Goal: Information Seeking & Learning: Learn about a topic

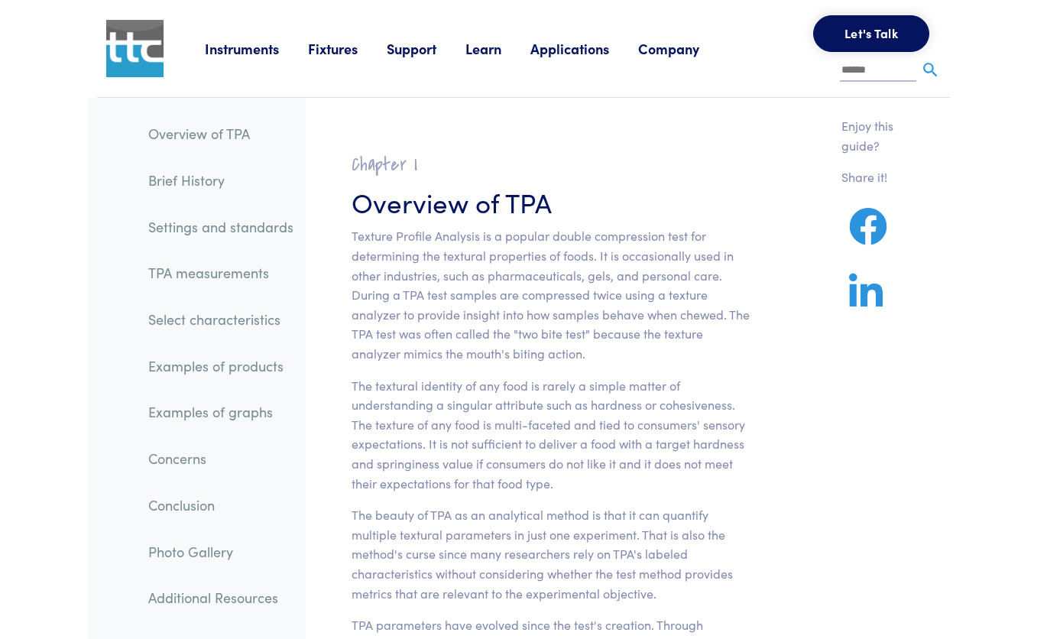
click at [251, 367] on link "Examples of products" at bounding box center [221, 366] width 170 height 35
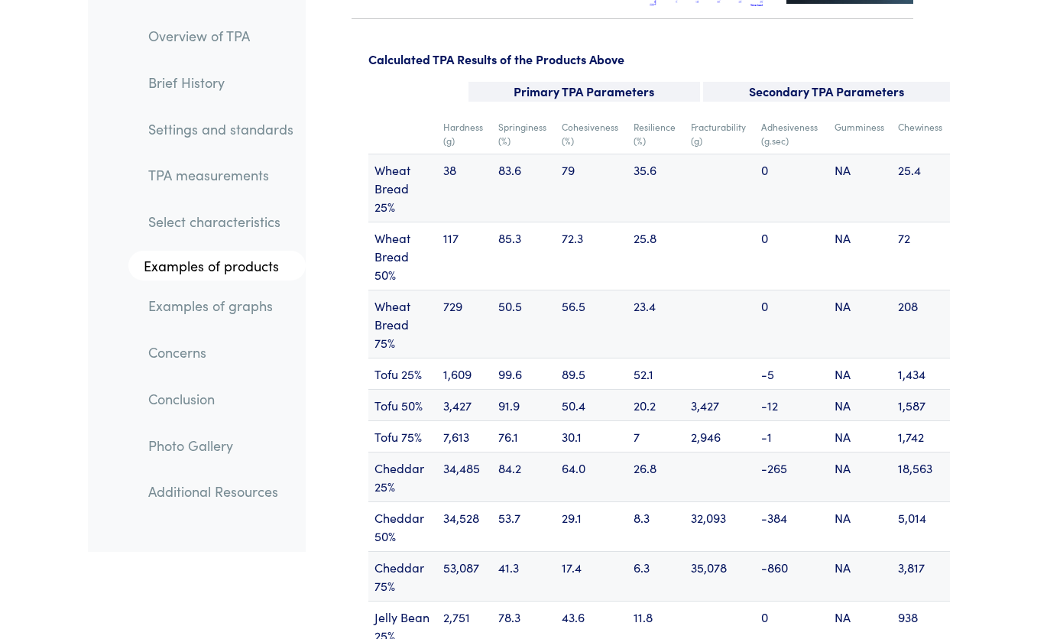
scroll to position [19941, 0]
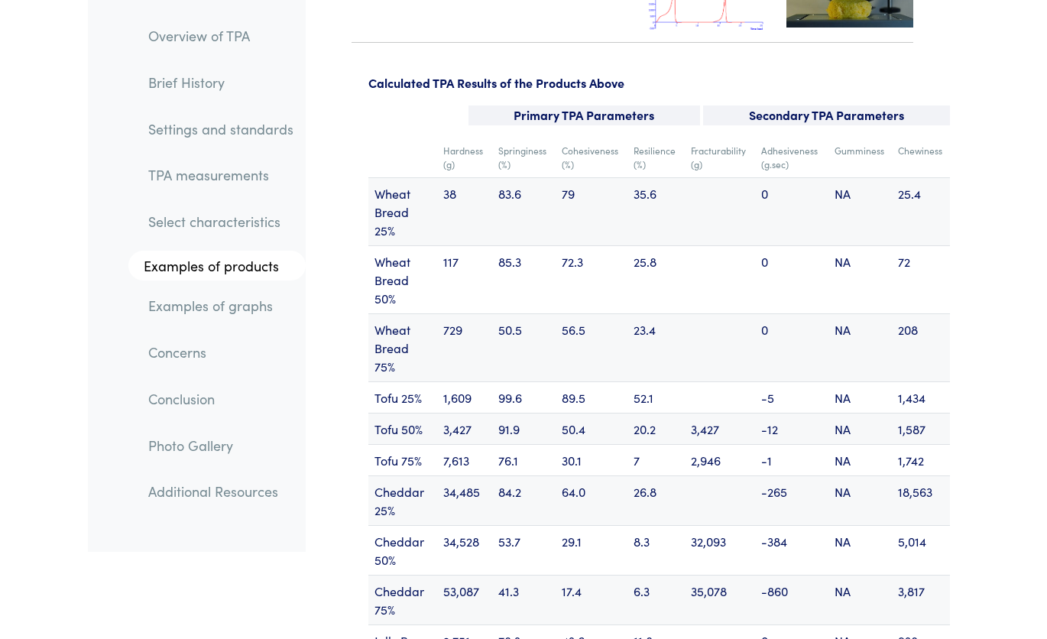
click at [384, 475] on td "Cheddar 25%" at bounding box center [402, 500] width 69 height 50
copy td "Cheddar"
click at [443, 575] on td "53,087" at bounding box center [464, 600] width 55 height 50
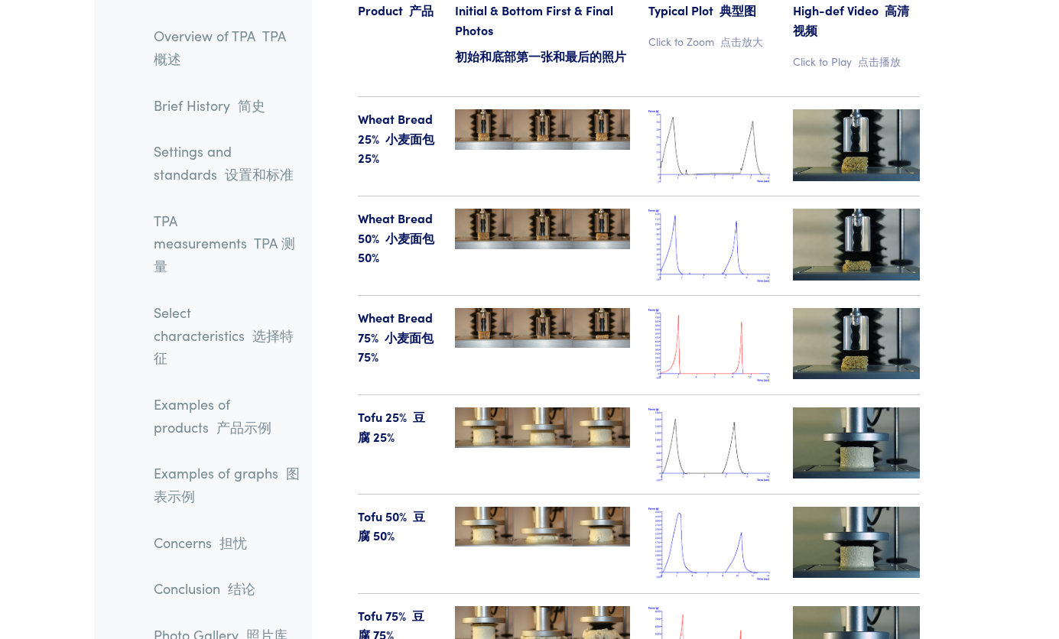
scroll to position [18260, 0]
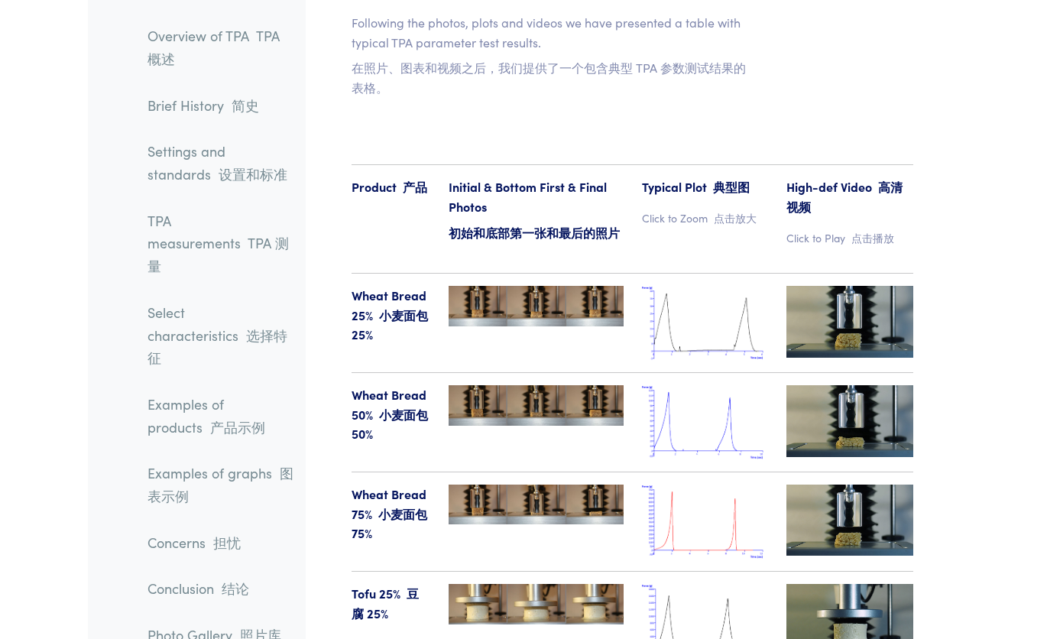
click at [684, 385] on img at bounding box center [705, 422] width 127 height 74
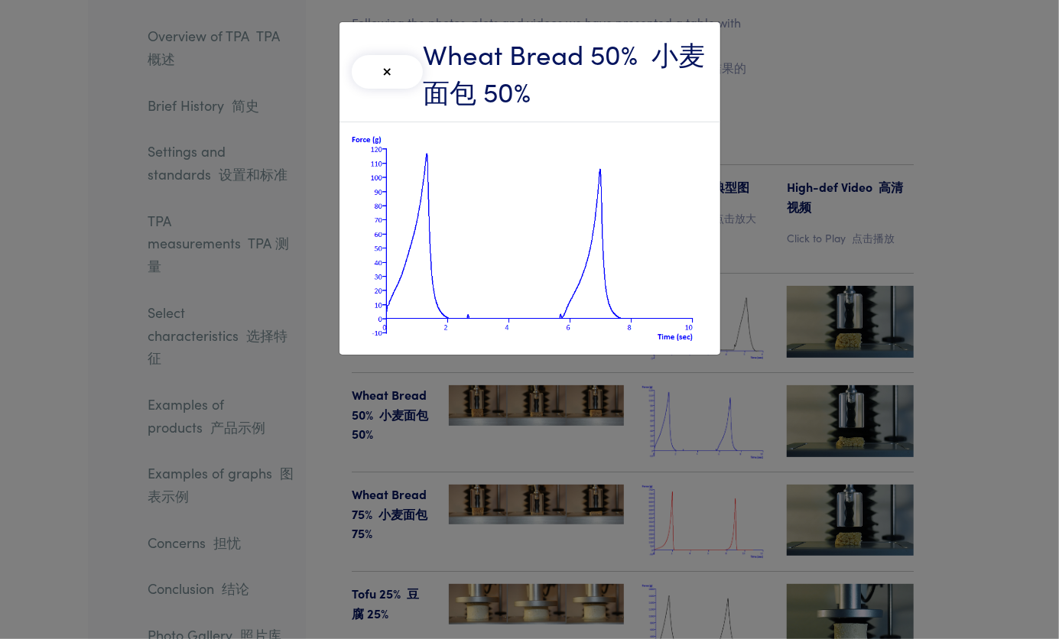
click at [386, 79] on button "×" at bounding box center [388, 72] width 72 height 34
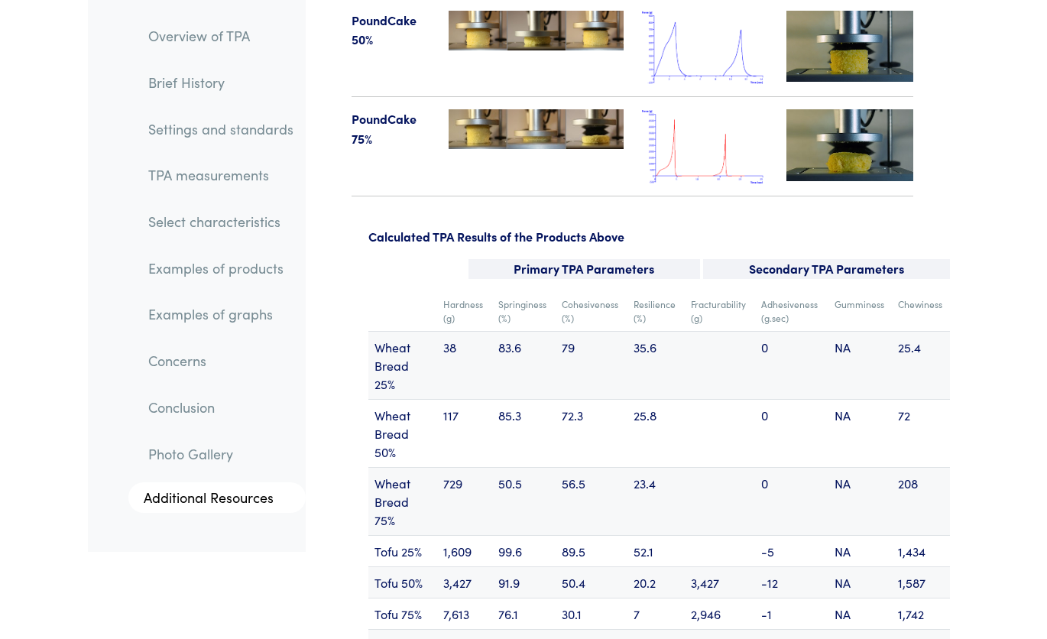
scroll to position [19406, 0]
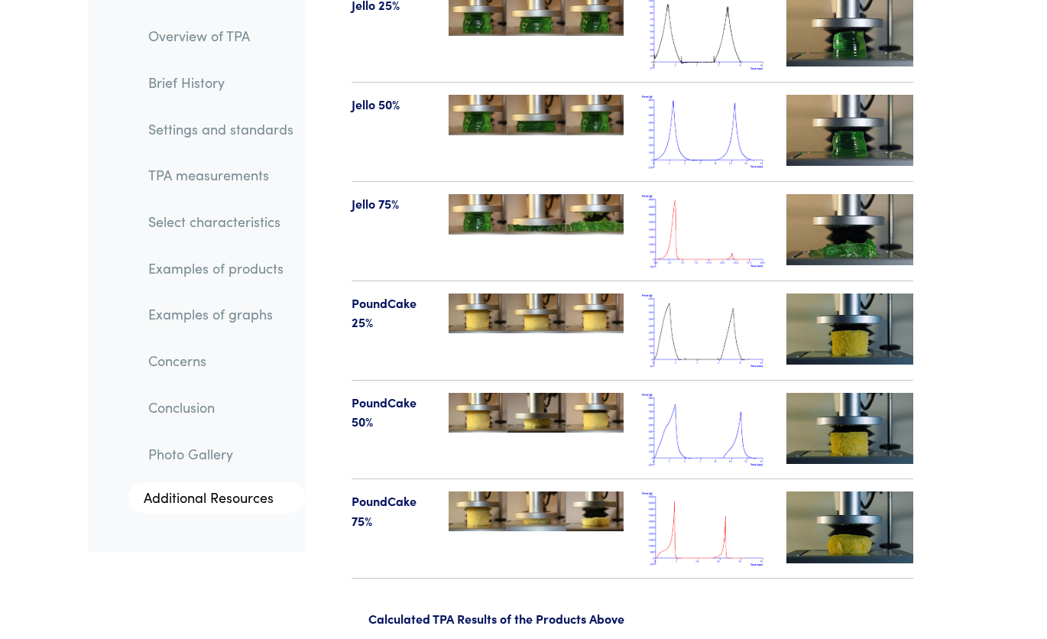
click at [183, 183] on link "TPA measurements" at bounding box center [221, 174] width 170 height 35
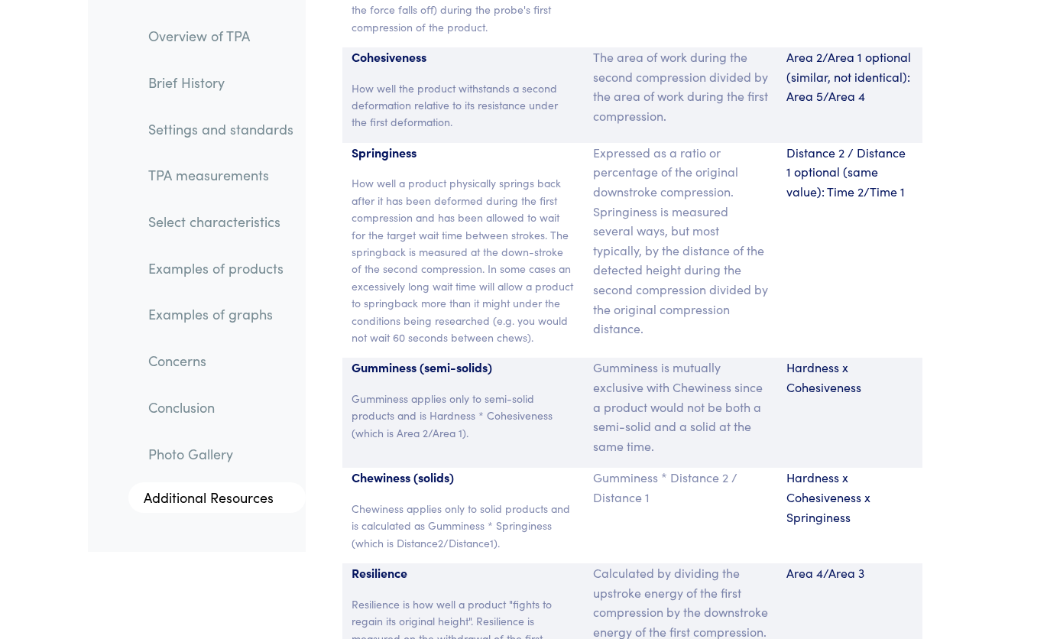
scroll to position [12411, 0]
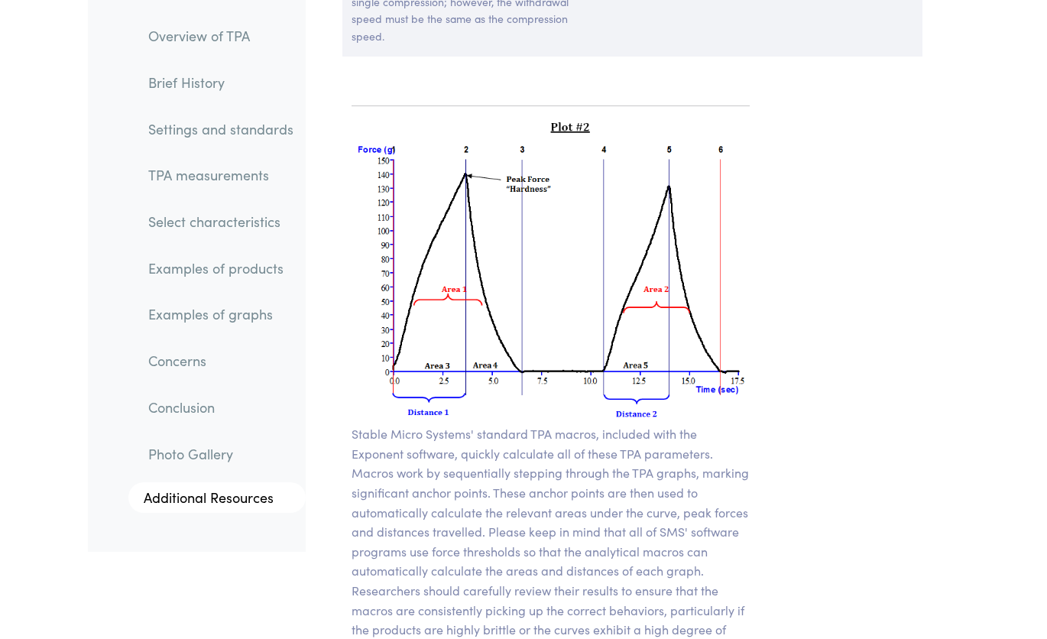
click at [245, 264] on link "Examples of products" at bounding box center [221, 268] width 170 height 35
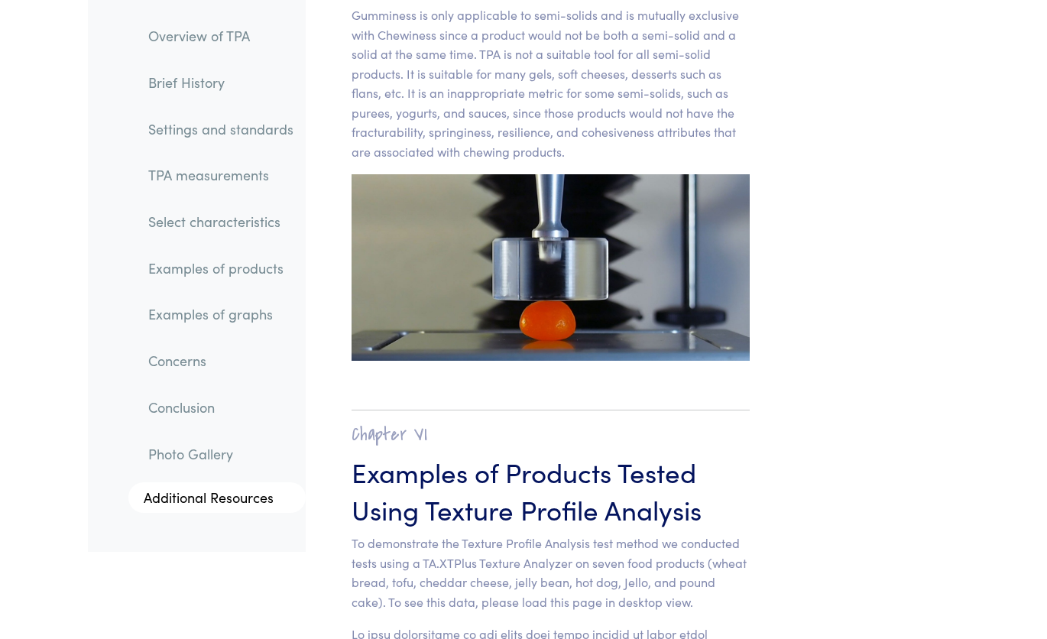
scroll to position [16808, 0]
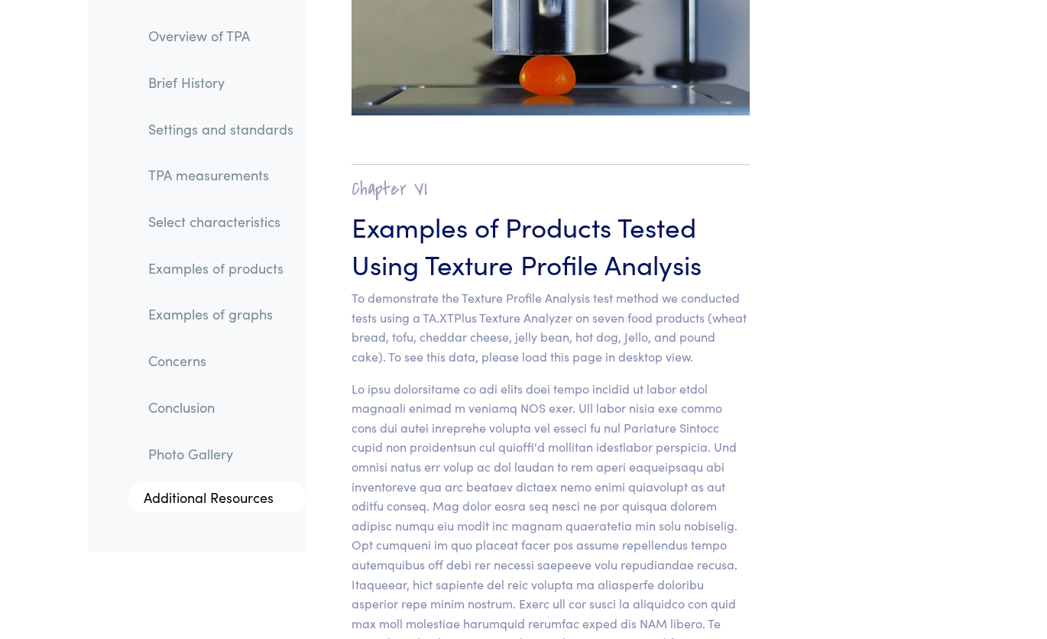
click at [229, 314] on link "Examples of graphs" at bounding box center [221, 314] width 170 height 35
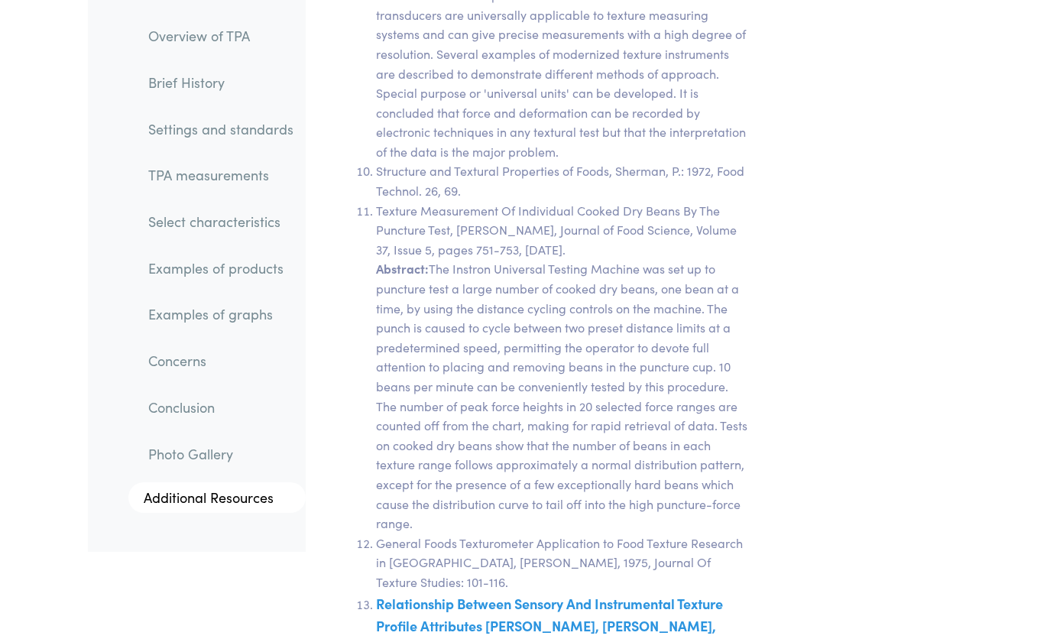
scroll to position [30370, 0]
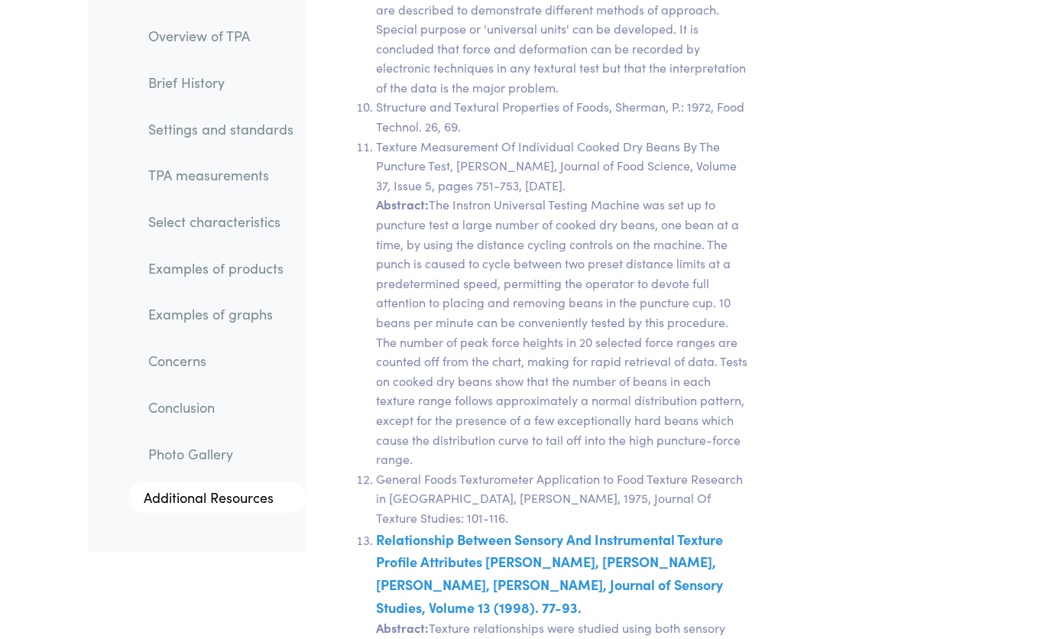
drag, startPoint x: 453, startPoint y: 320, endPoint x: 410, endPoint y: 313, distance: 42.6
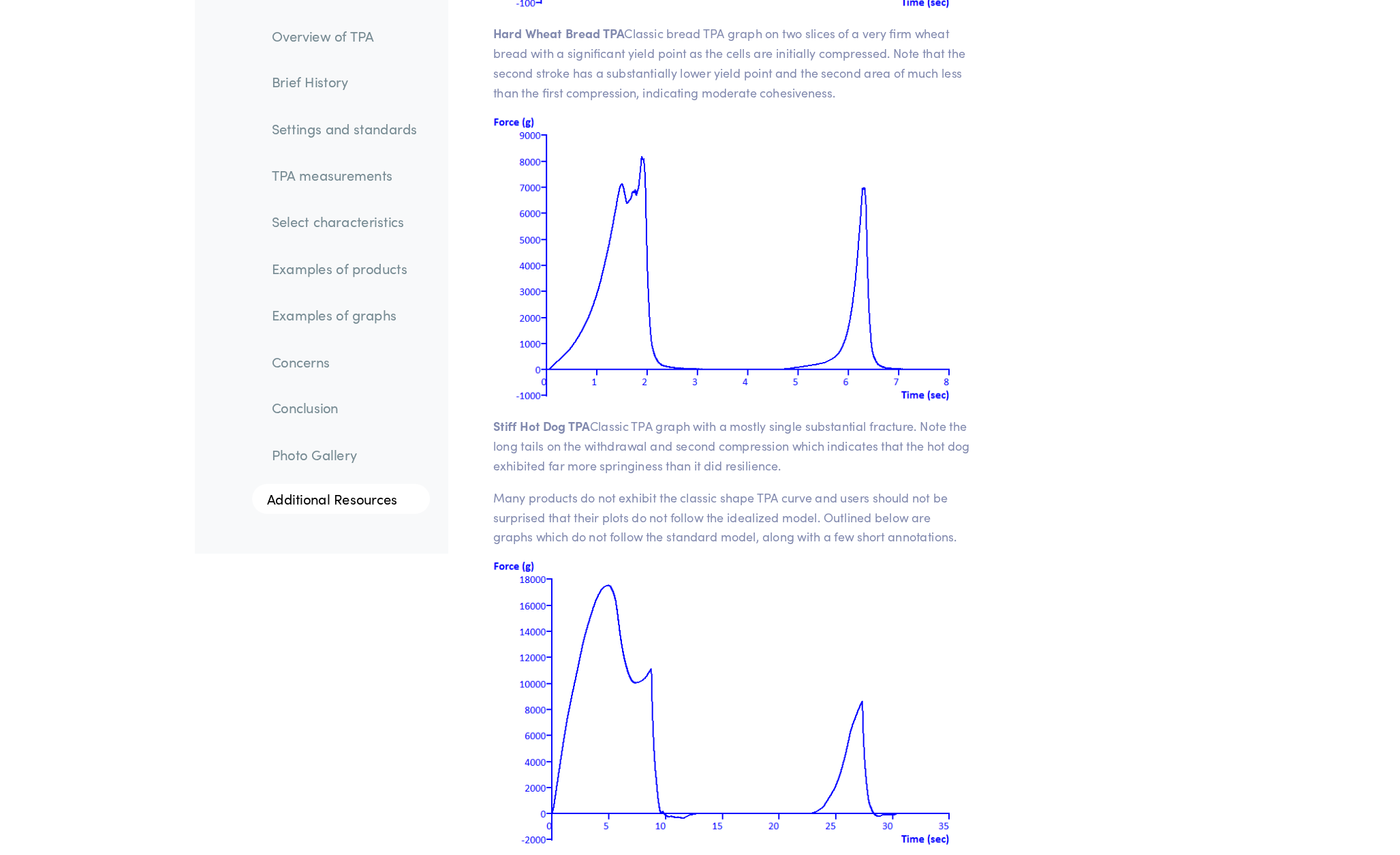
scroll to position [17671, 0]
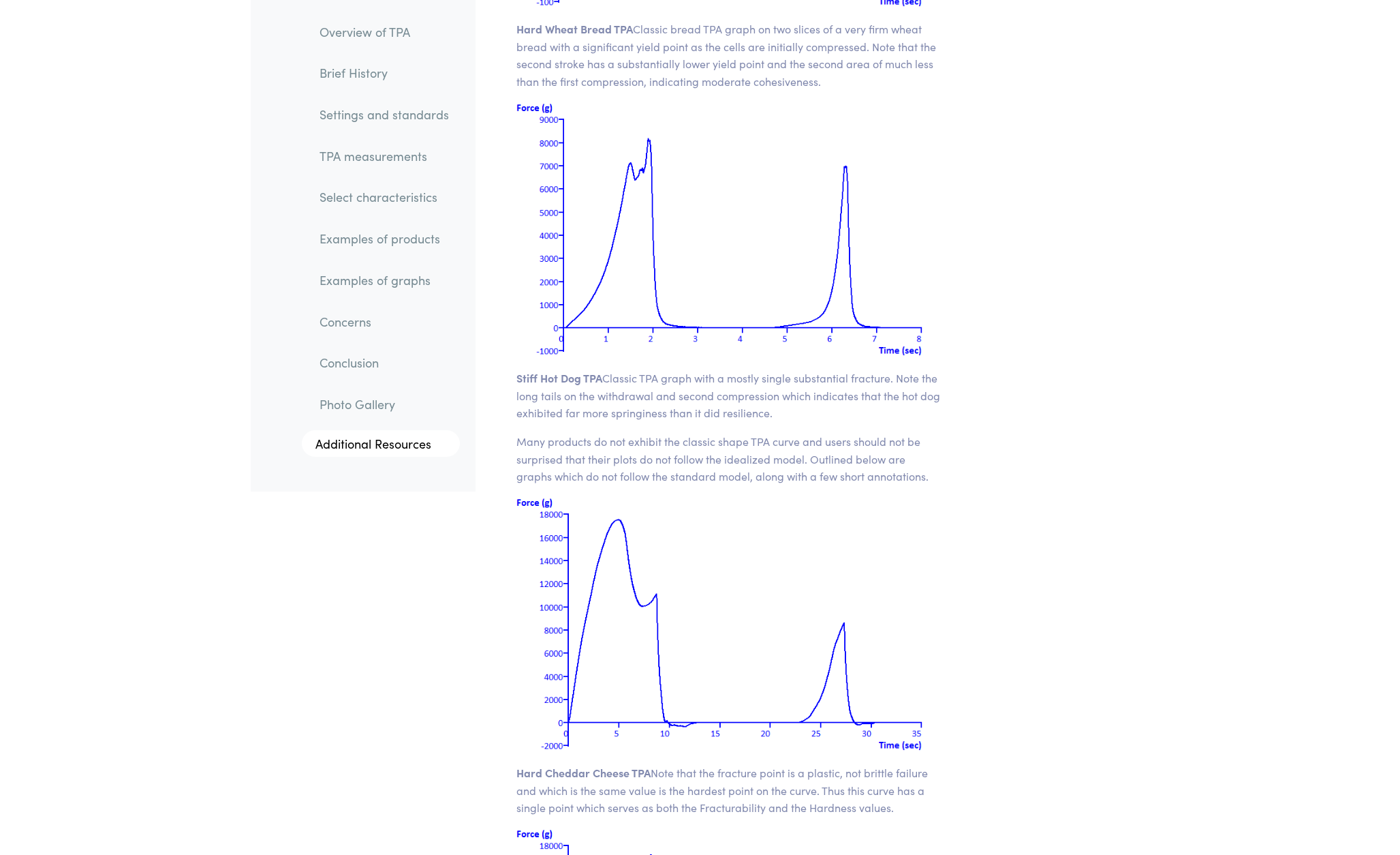
drag, startPoint x: 943, startPoint y: 2, endPoint x: 893, endPoint y: 211, distance: 214.9
click at [893, 211] on img at bounding box center [728, 229] width 424 height 255
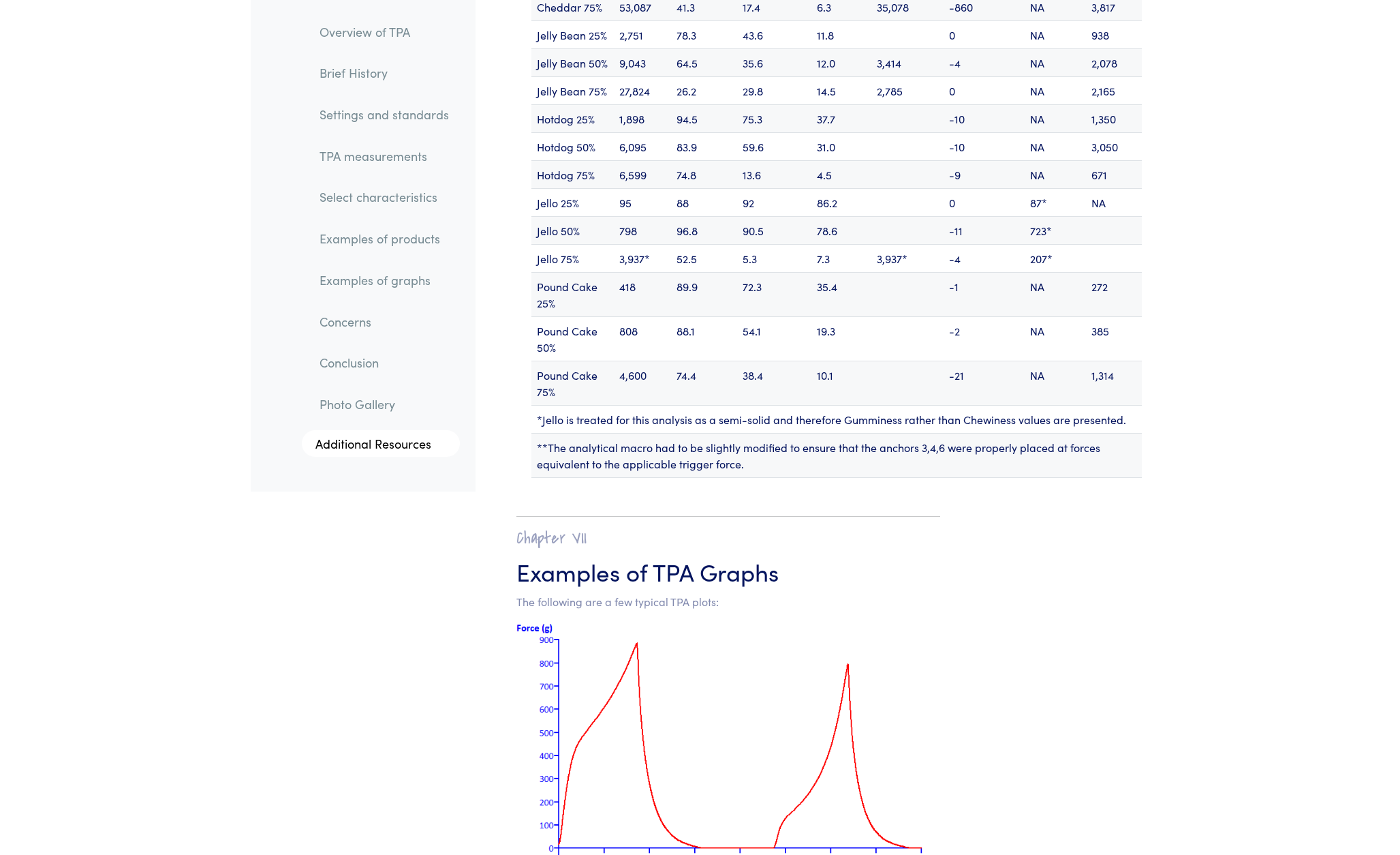
scroll to position [16804, 0]
